Goal: Transaction & Acquisition: Purchase product/service

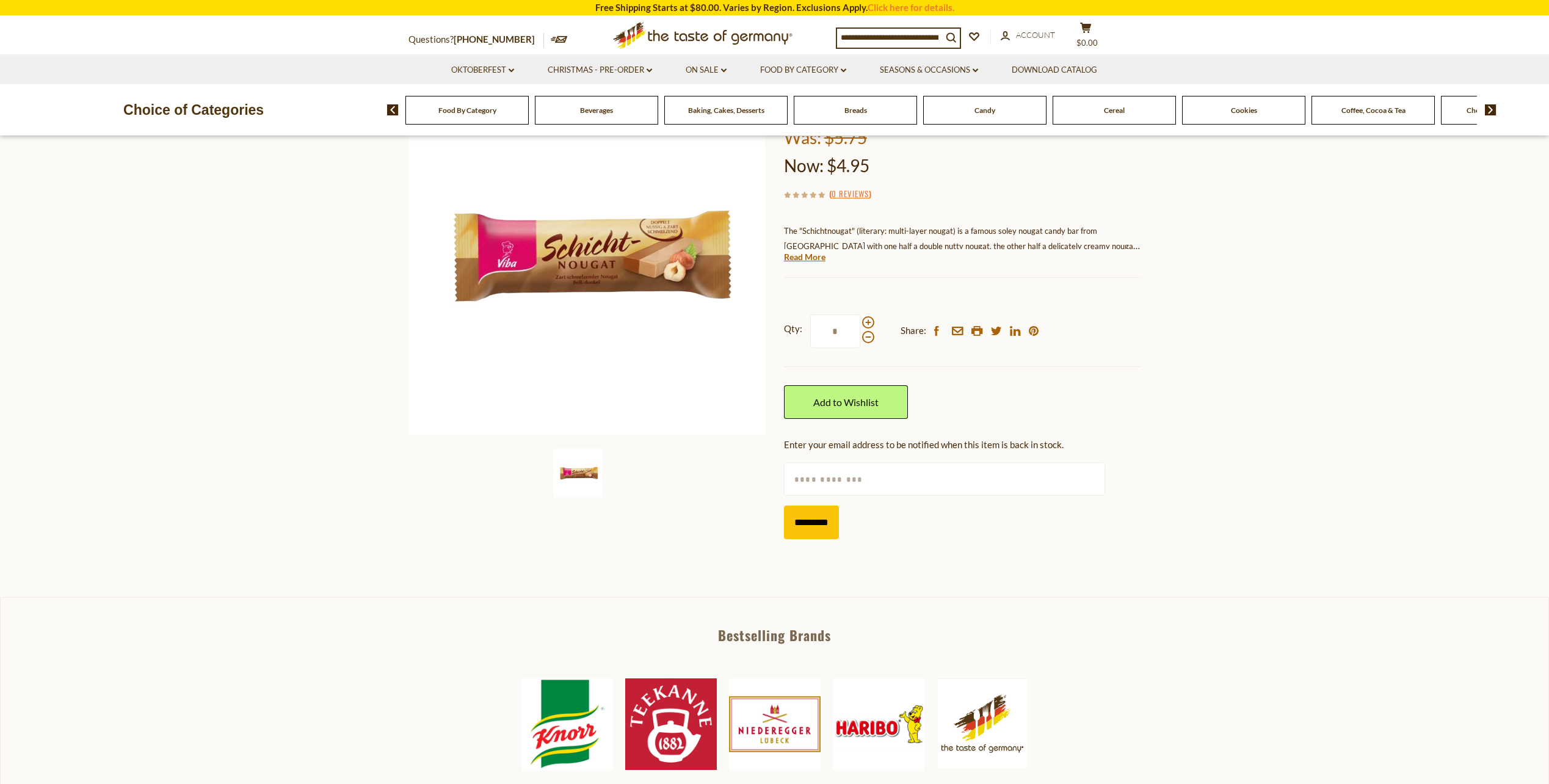
scroll to position [244, 0]
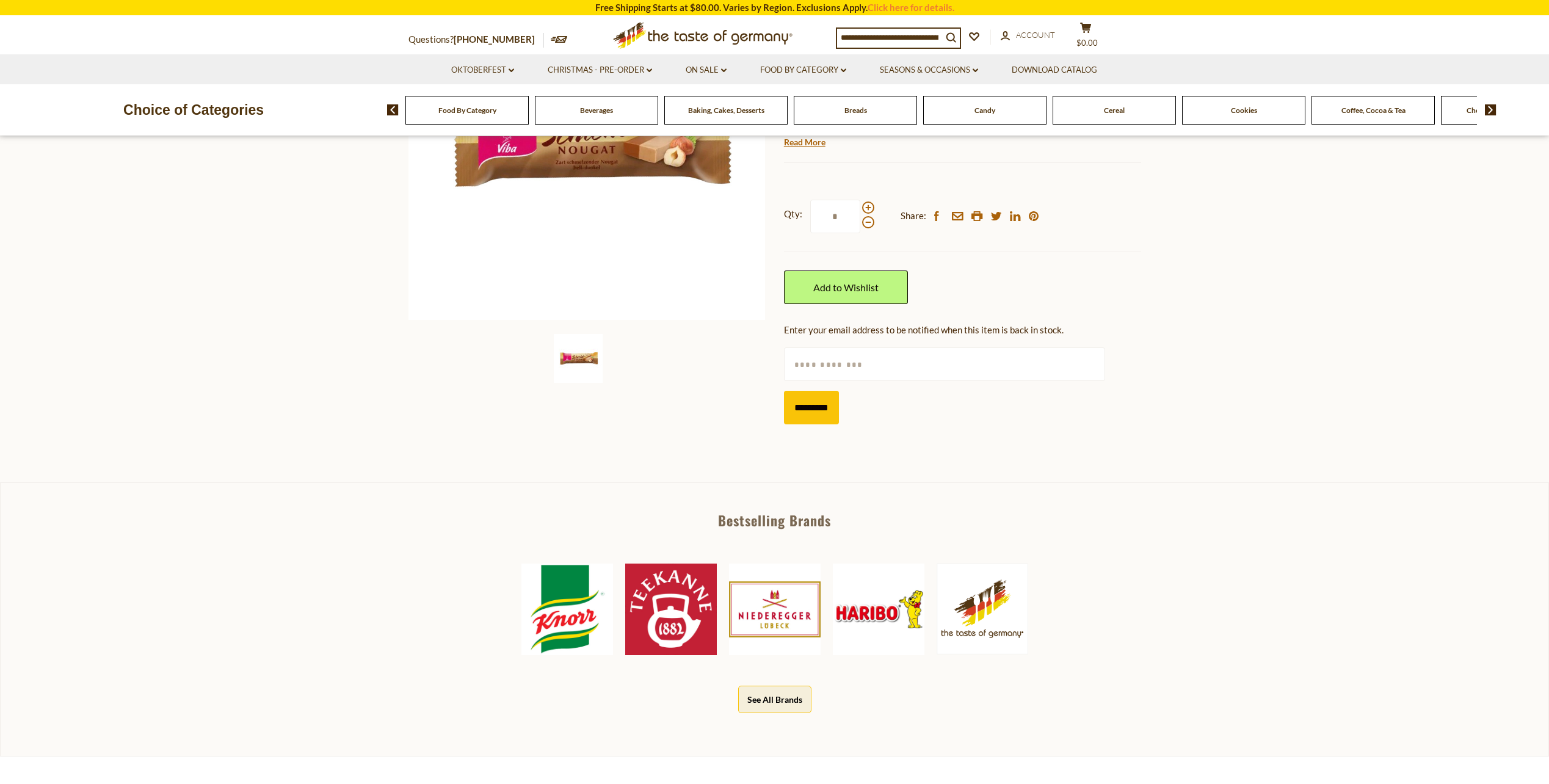
click at [575, 646] on img at bounding box center [566, 609] width 91 height 91
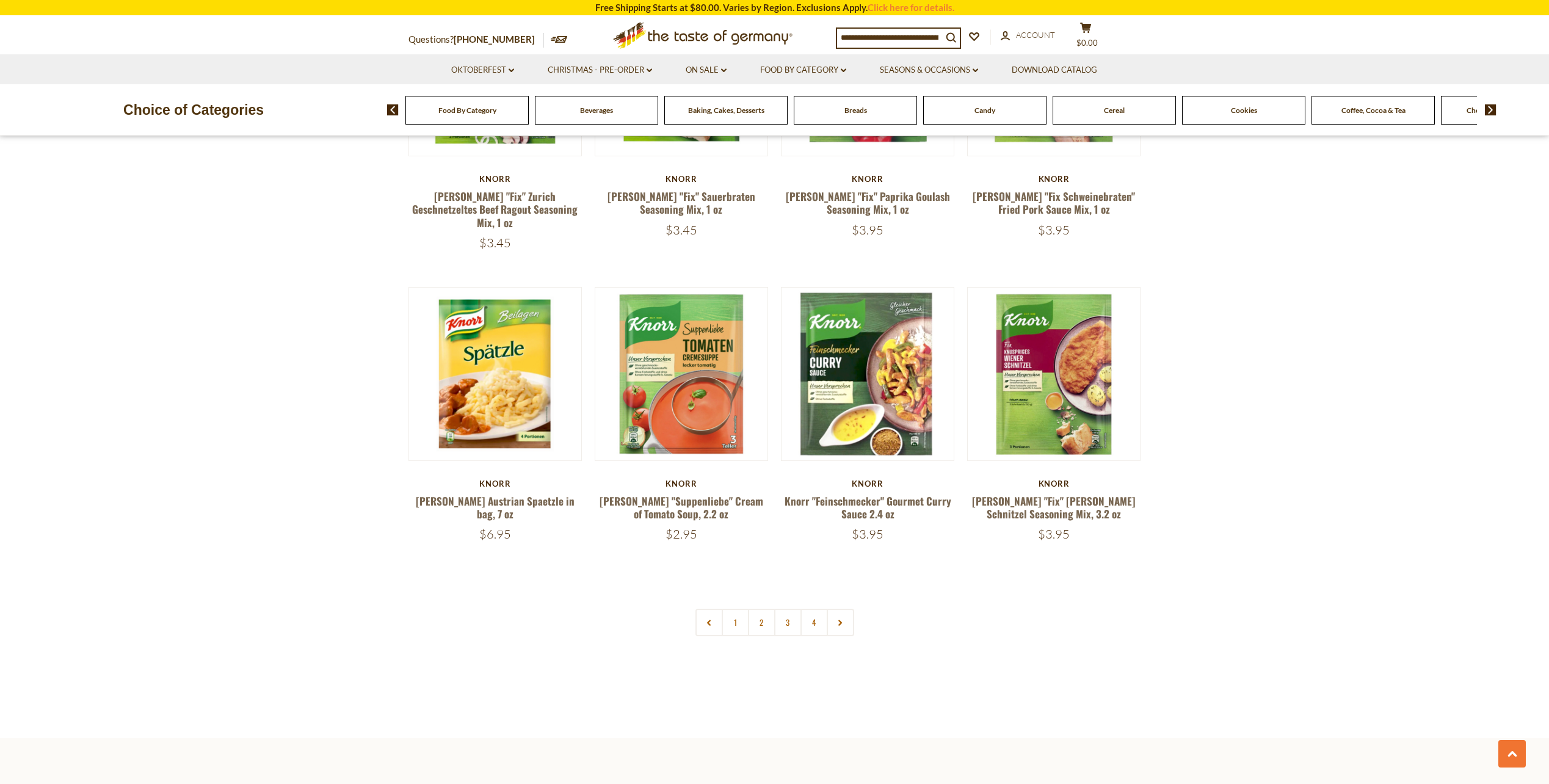
scroll to position [2381, 0]
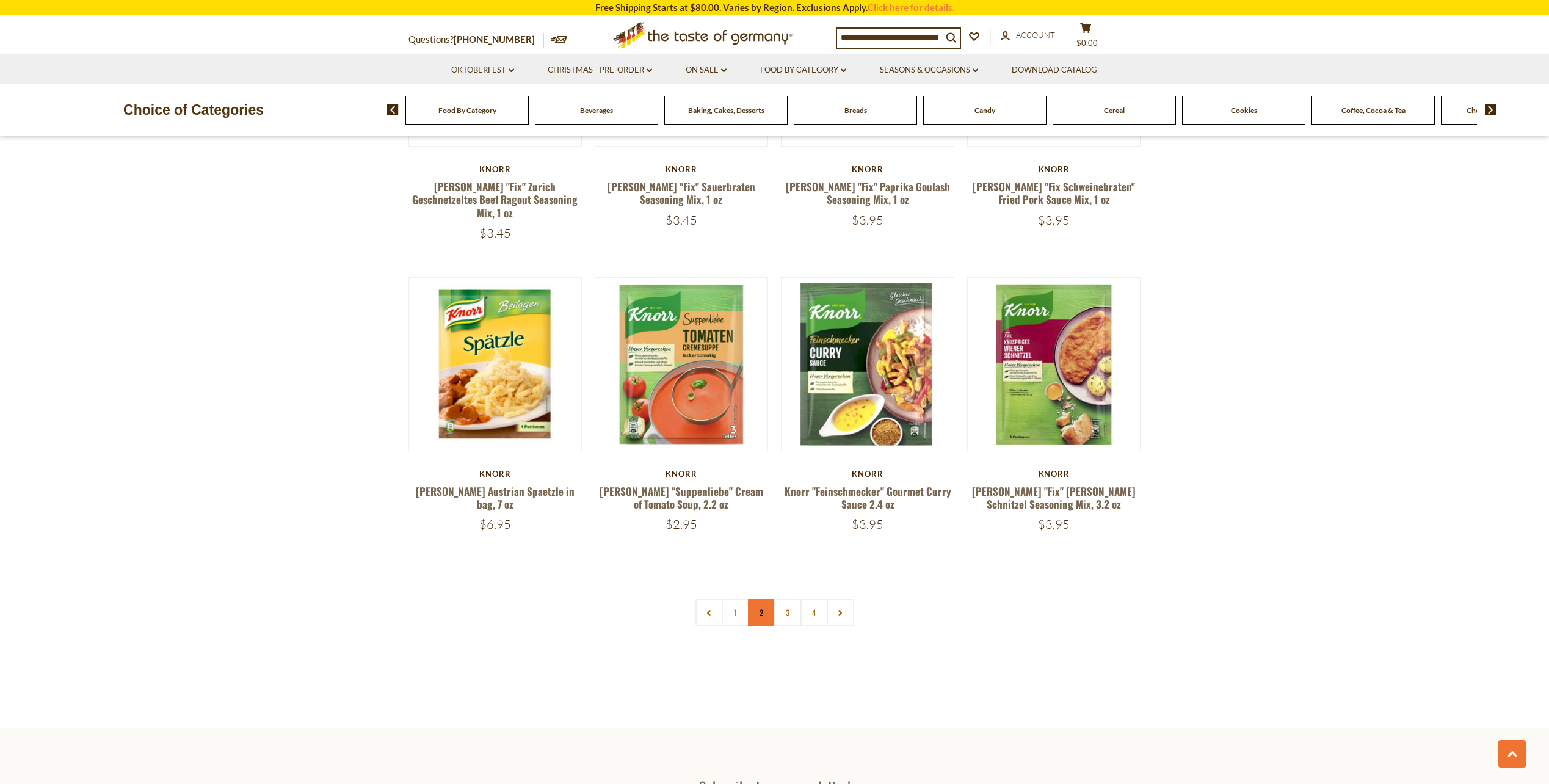
click at [764, 599] on link "2" at bounding box center [761, 612] width 28 height 28
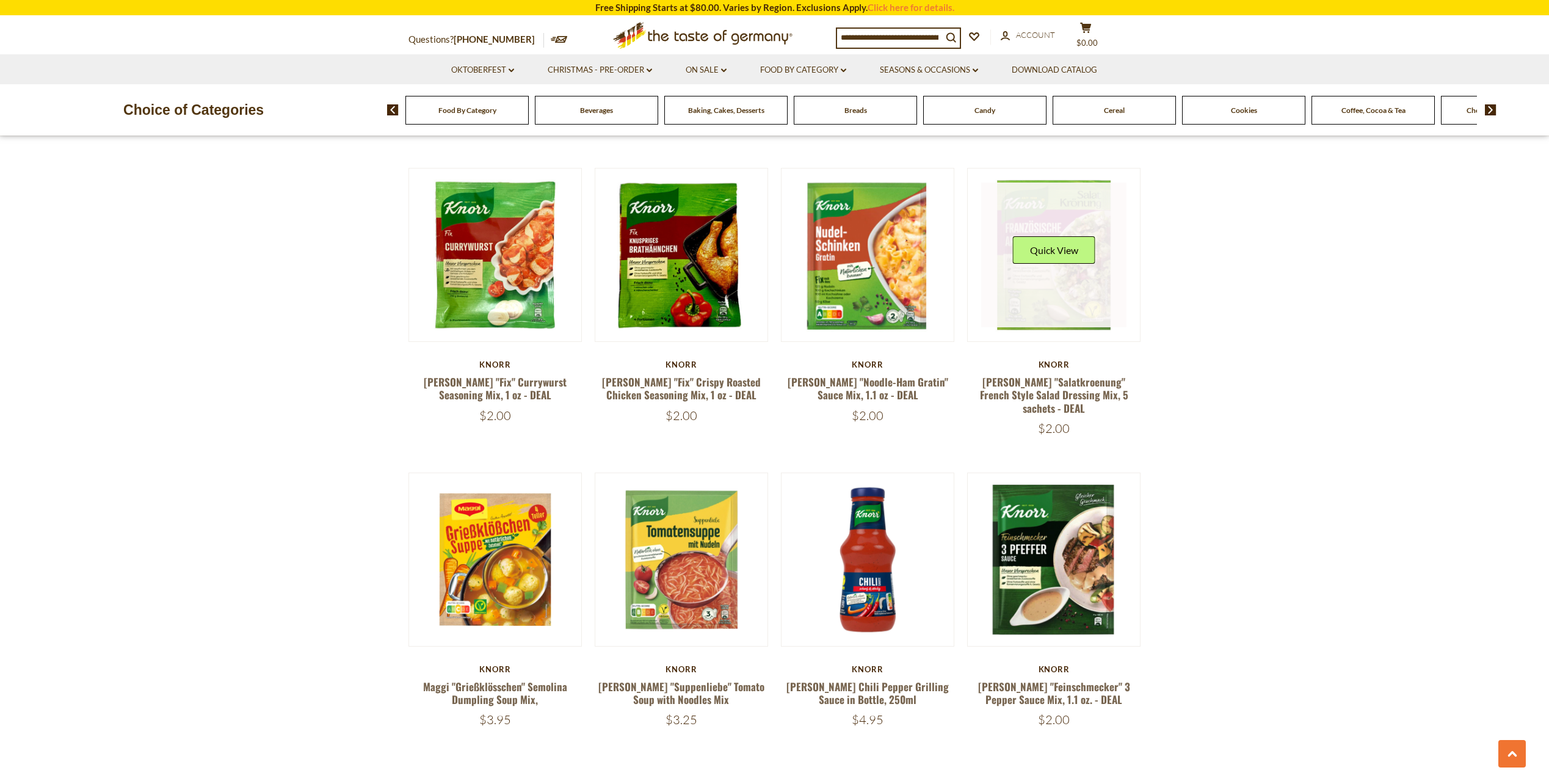
scroll to position [2205, 0]
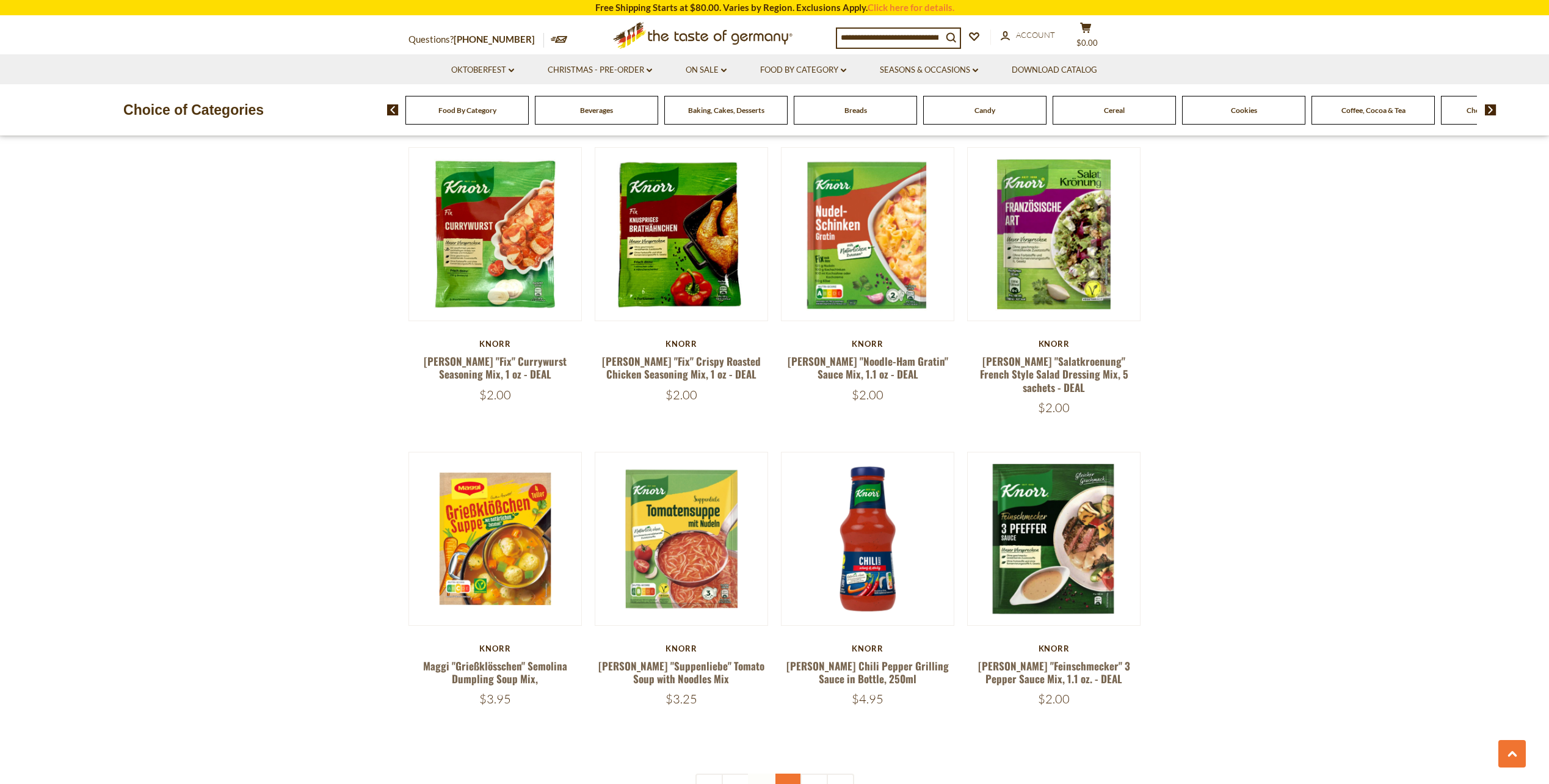
click at [790, 773] on link "3" at bounding box center [788, 786] width 28 height 28
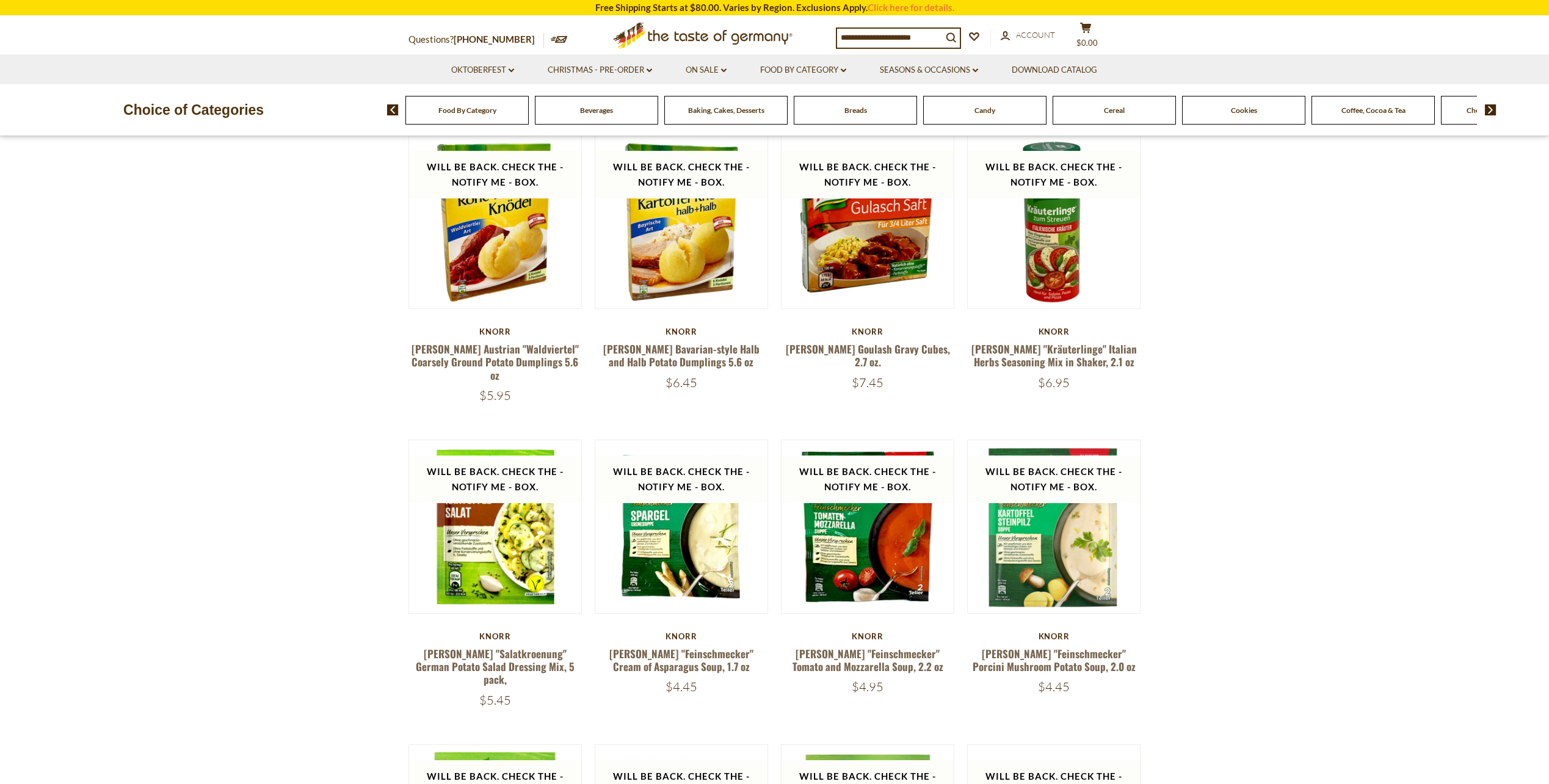
scroll to position [497, 0]
